Goal: Transaction & Acquisition: Book appointment/travel/reservation

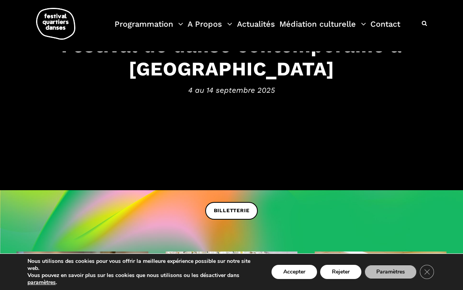
scroll to position [71, 0]
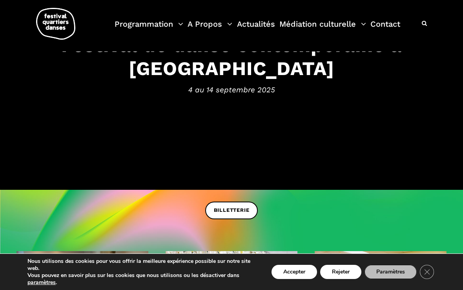
click at [230, 210] on span "BILLETTERIE" at bounding box center [232, 210] width 36 height 8
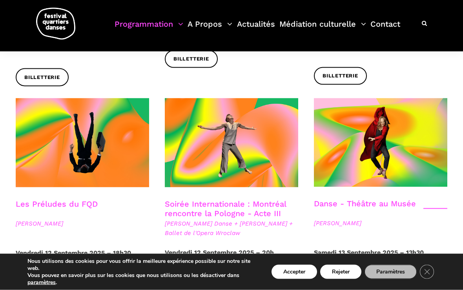
scroll to position [851, 0]
click at [205, 199] on link "Soirée Internationale : Montréal rencontre la Pologne - Acte III" at bounding box center [225, 208] width 121 height 19
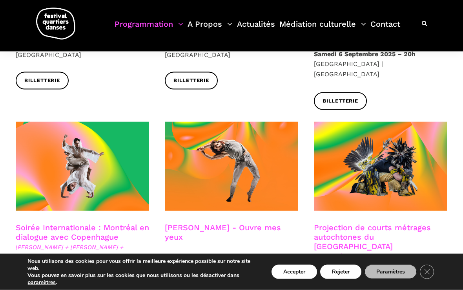
scroll to position [369, 0]
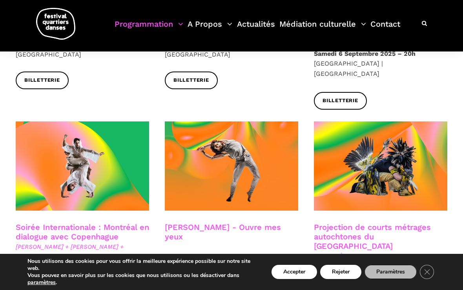
click at [191, 222] on h3 "[PERSON_NAME] - Ouvre mes yeux" at bounding box center [231, 232] width 133 height 20
click at [207, 163] on span at bounding box center [231, 165] width 133 height 89
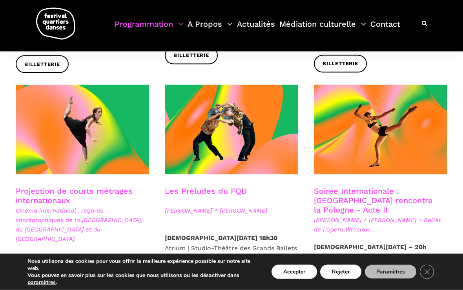
scroll to position [631, 0]
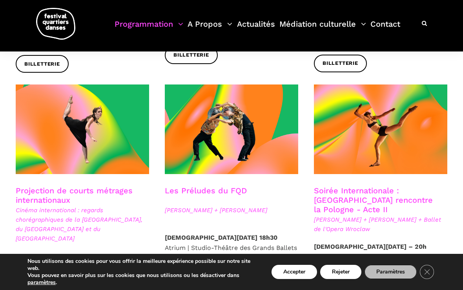
click at [180, 84] on span at bounding box center [231, 128] width 133 height 89
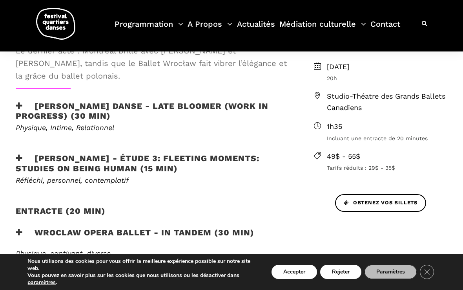
scroll to position [288, 0]
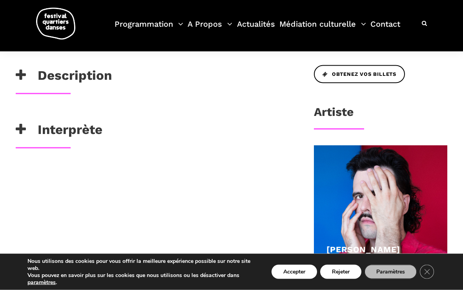
scroll to position [384, 0]
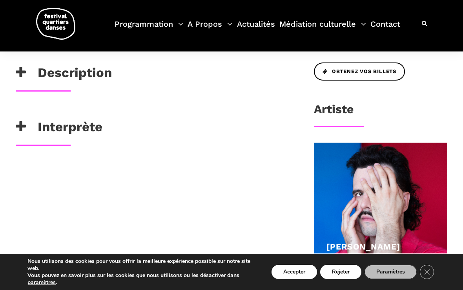
click at [29, 84] on h3 "Description" at bounding box center [64, 75] width 96 height 20
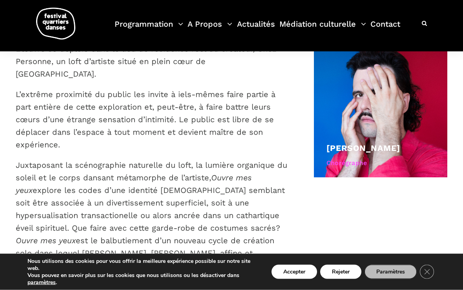
scroll to position [483, 0]
click at [402, 106] on div at bounding box center [380, 110] width 133 height 133
click at [401, 107] on div at bounding box center [380, 110] width 133 height 133
click at [395, 106] on div at bounding box center [380, 110] width 133 height 133
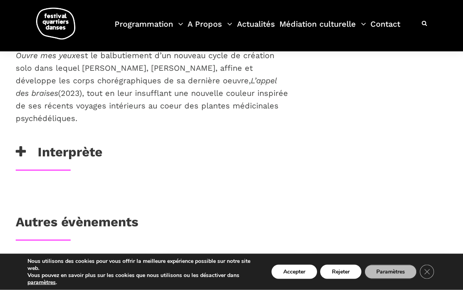
scroll to position [680, 0]
